Goal: Check status: Check status

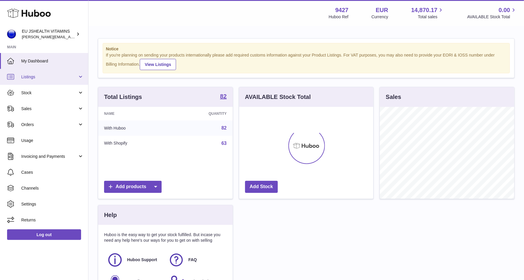
scroll to position [92, 134]
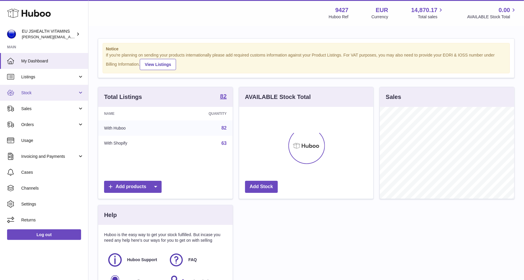
click at [46, 93] on span "Stock" at bounding box center [49, 93] width 56 height 6
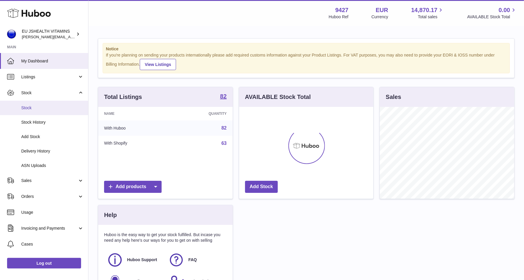
click at [42, 109] on span "Stock" at bounding box center [52, 108] width 62 height 6
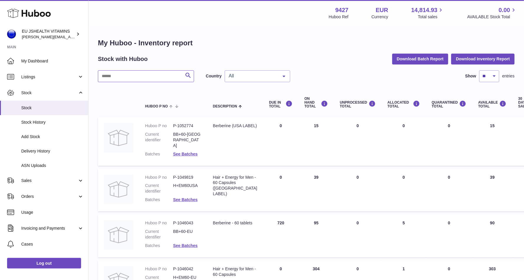
click at [122, 81] on input "text" at bounding box center [146, 76] width 96 height 12
type input "*******"
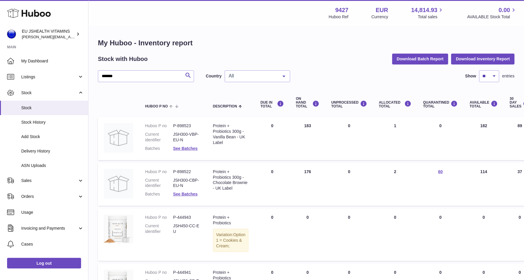
click at [182, 189] on dl "Huboo P no P-898522 Current identifier JSH300-CBP-EU-N Batches See Batches" at bounding box center [173, 184] width 56 height 31
click at [182, 196] on link "See Batches" at bounding box center [185, 194] width 24 height 5
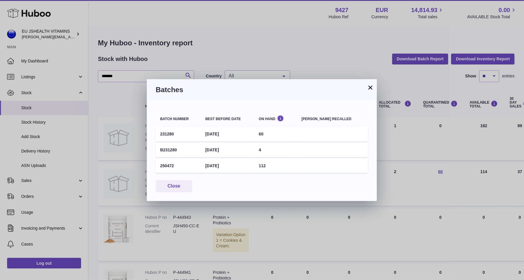
click at [171, 134] on td "231280" at bounding box center [178, 134] width 45 height 14
copy td "231280"
